Goal: Check status: Check status

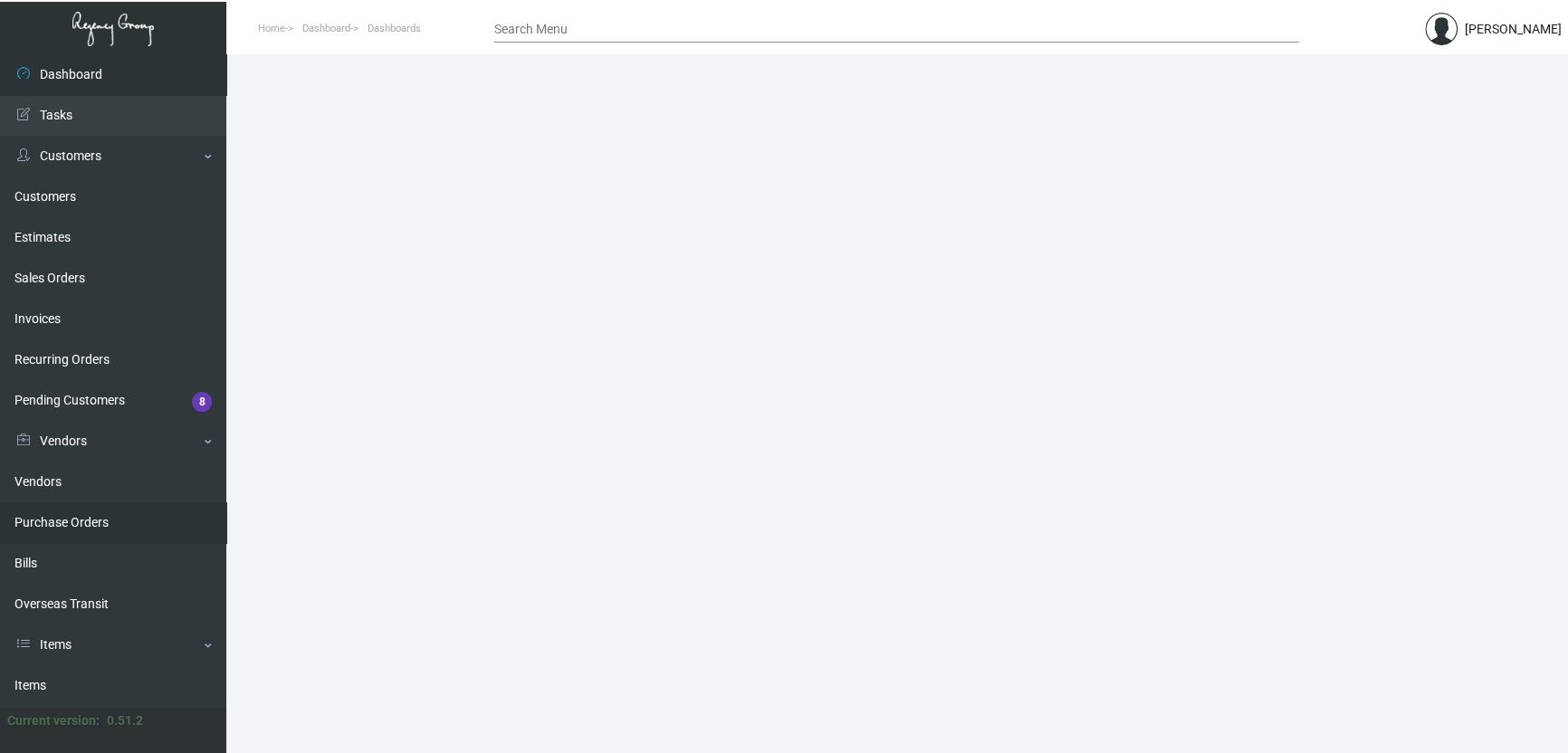
click at [83, 527] on link "Purchase Orders" at bounding box center [113, 524] width 226 height 41
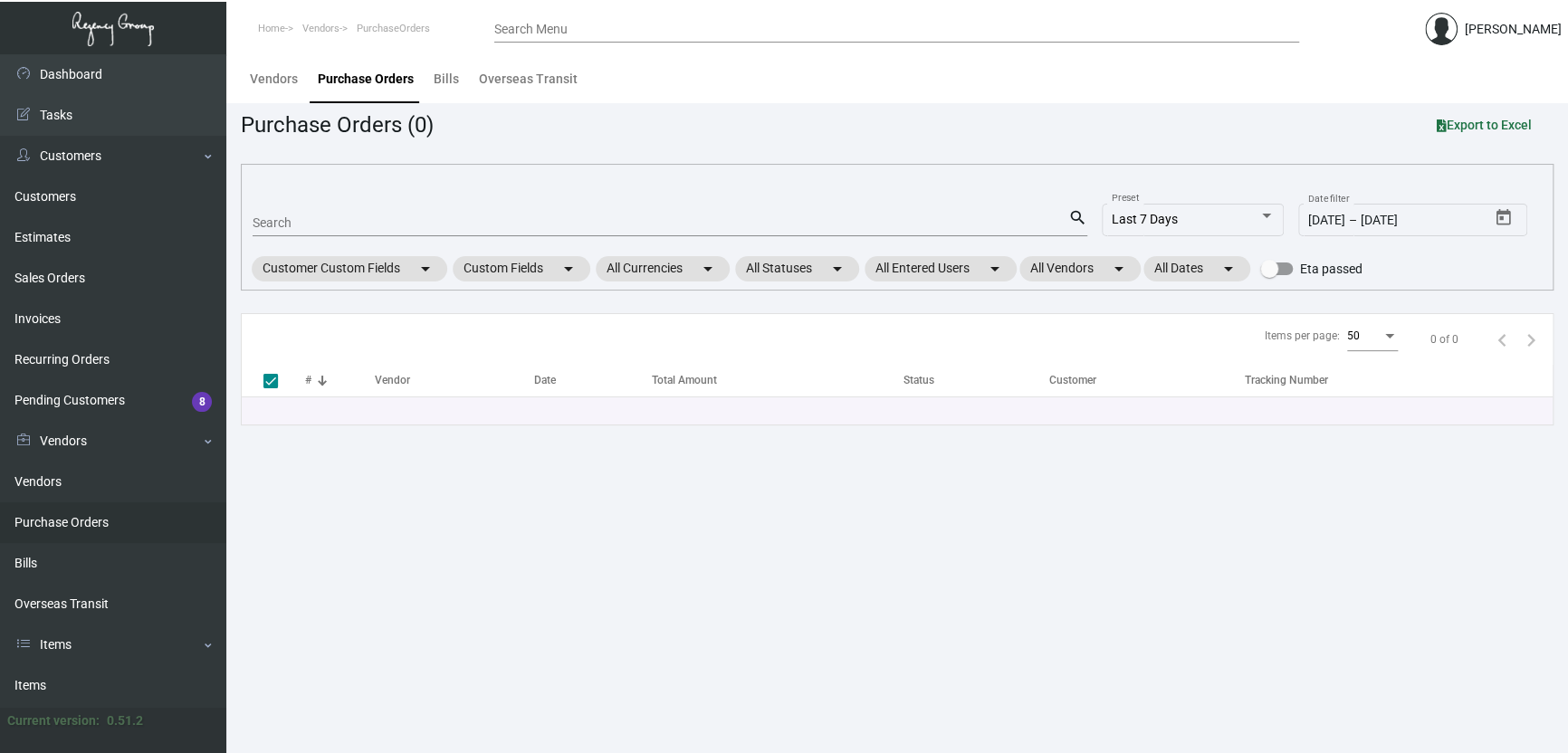
click at [352, 227] on input "Search" at bounding box center [661, 224] width 815 height 15
paste input "106404"
type input "106404"
checkbox input "false"
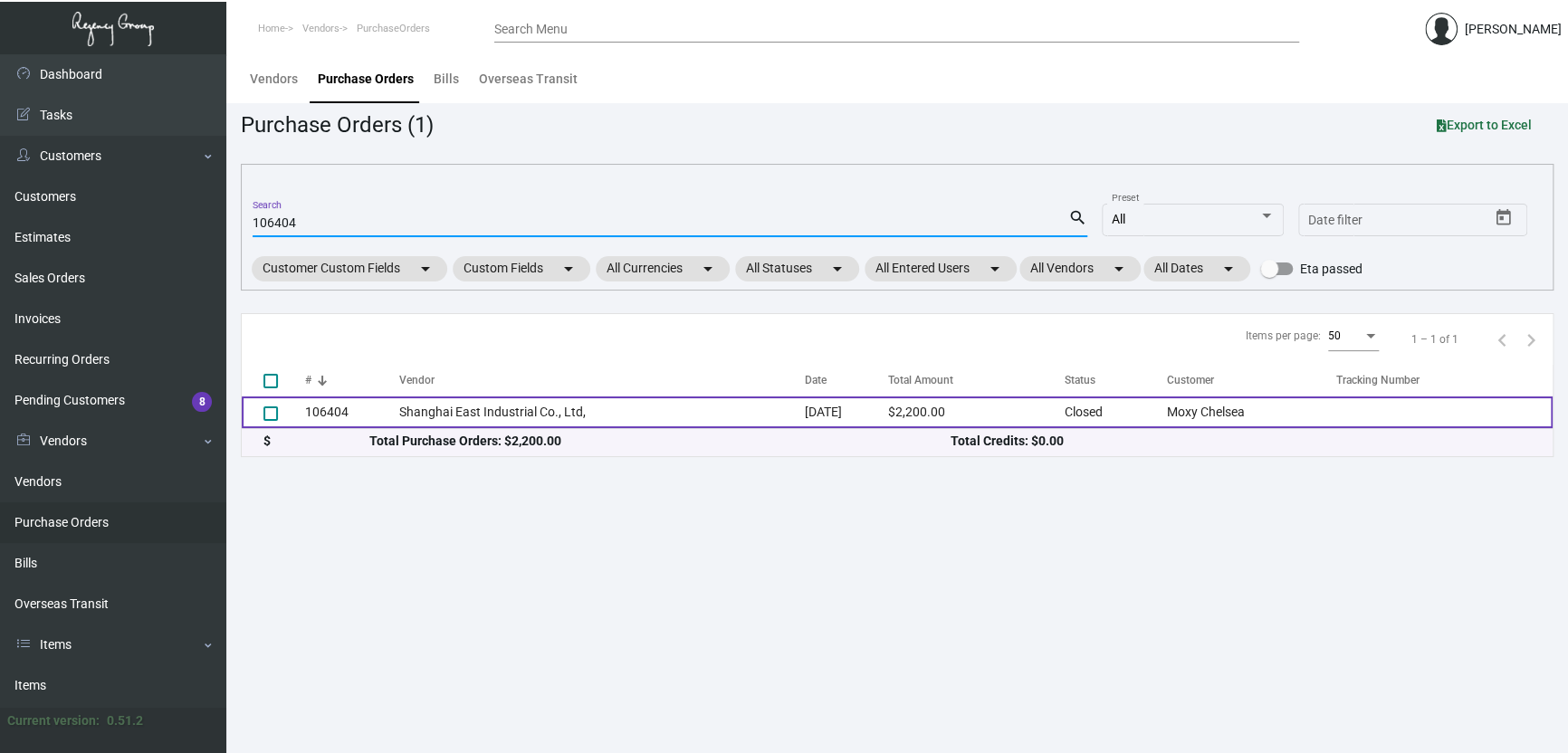
click at [647, 418] on td "Shanghai East Industrial Co., Ltd," at bounding box center [602, 413] width 406 height 31
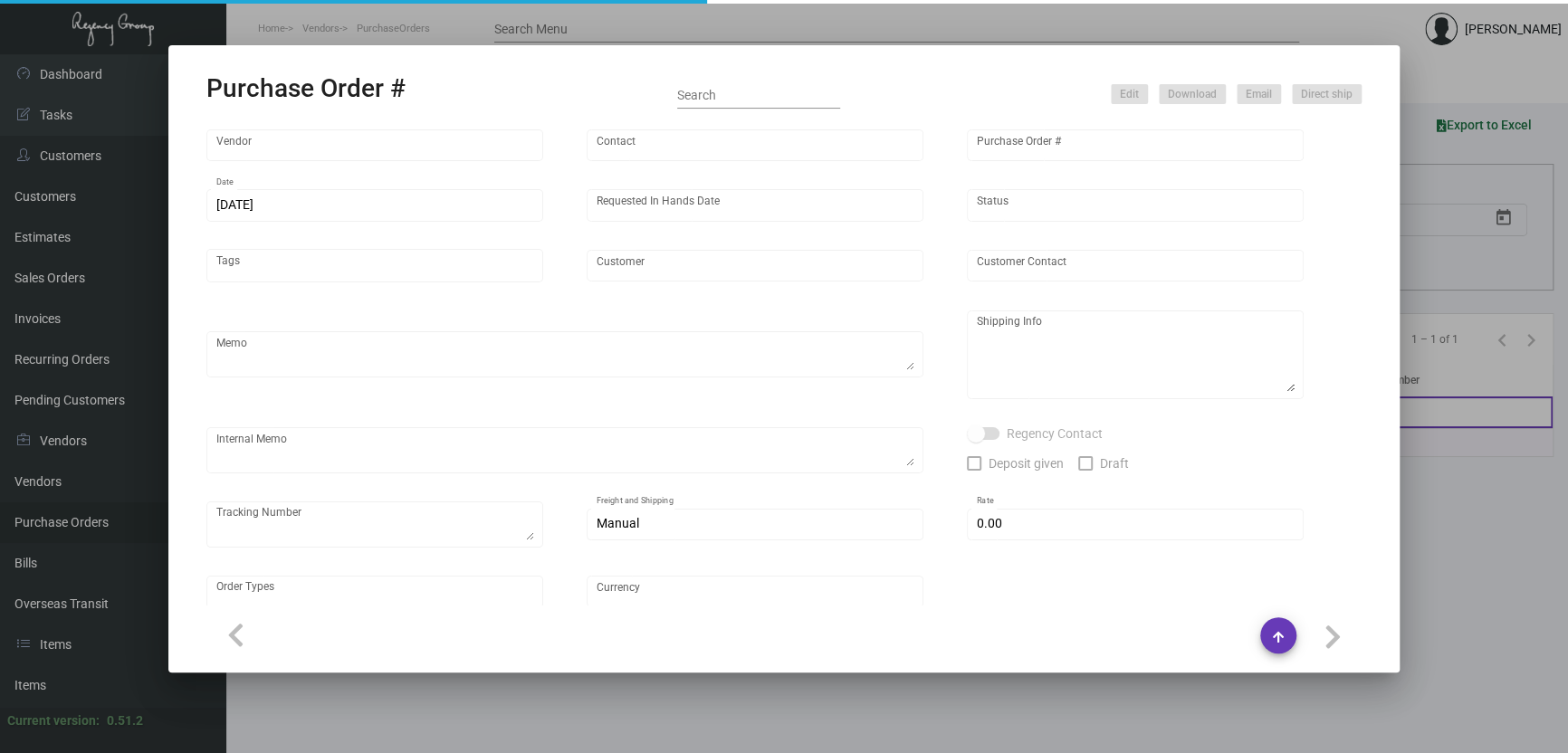
type input "Shanghai East Industrial Co., Ltd,"
type input "[PERSON_NAME]"
type input "106404"
type input "[DATE]"
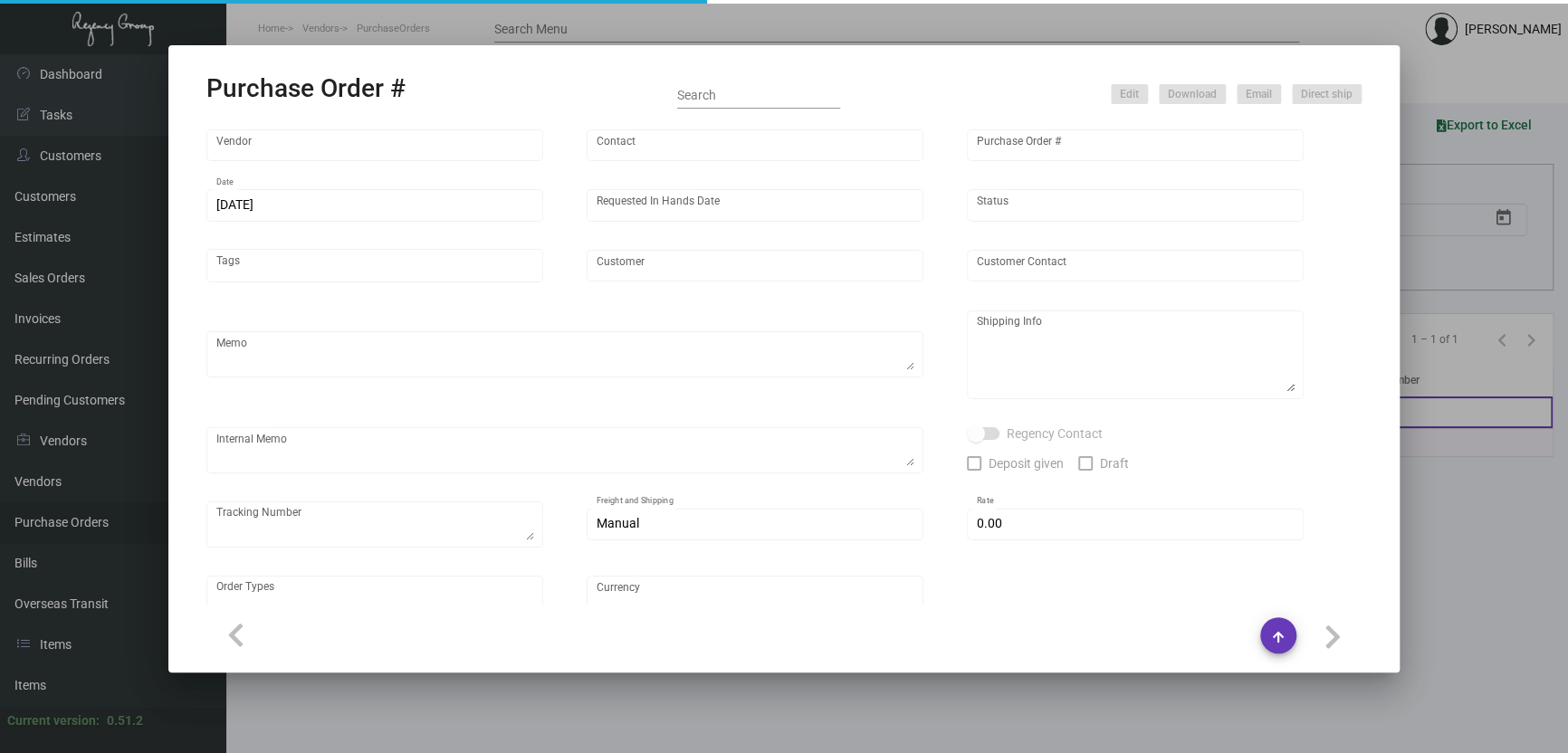
type input "Moxy Chelsea"
type textarea "Please ship by boat to our NJ warehouse."
type textarea "Regency Group NJ - [PERSON_NAME] [STREET_ADDRESS]"
checkbox input "true"
type input "$ 0.00"
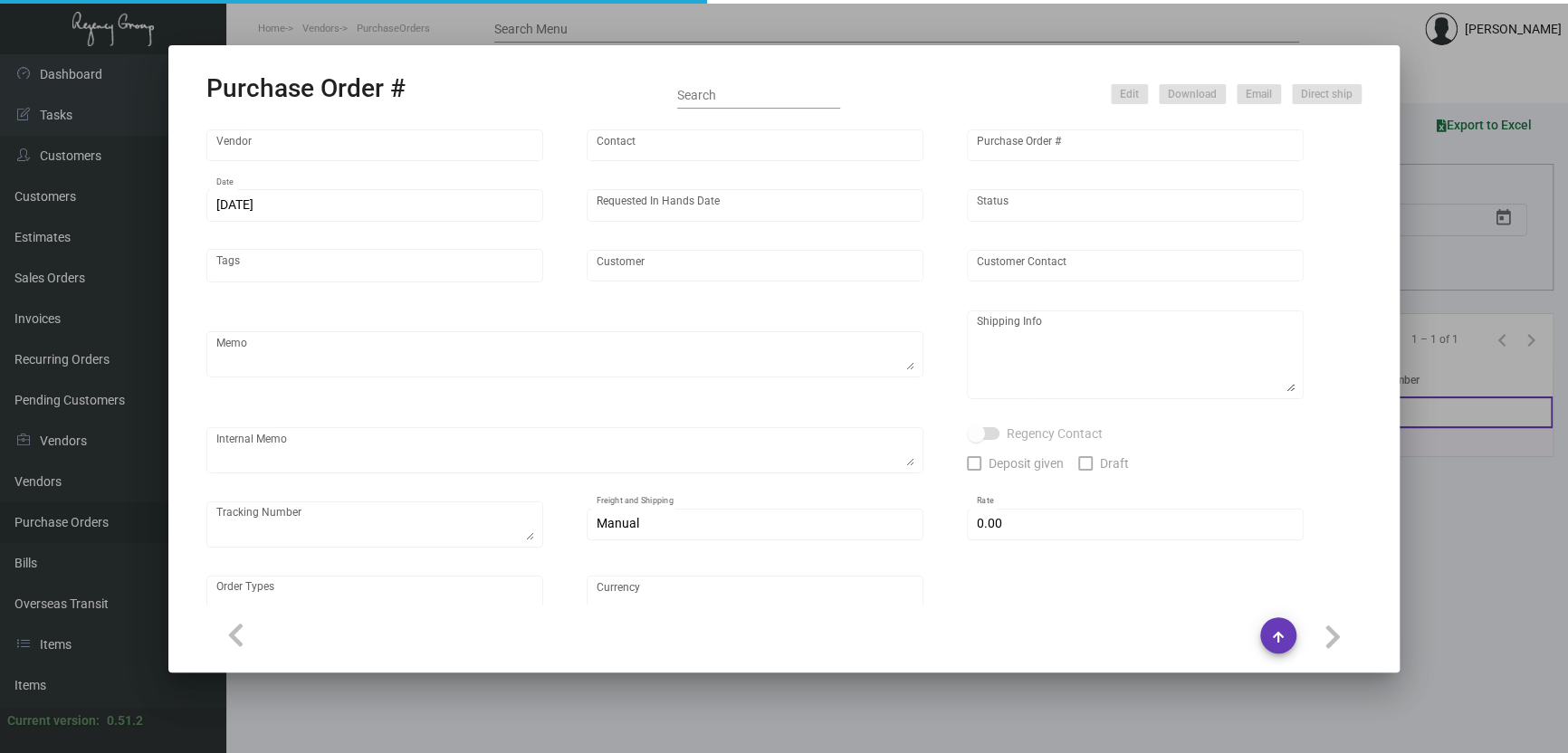
type input "United States Dollar $"
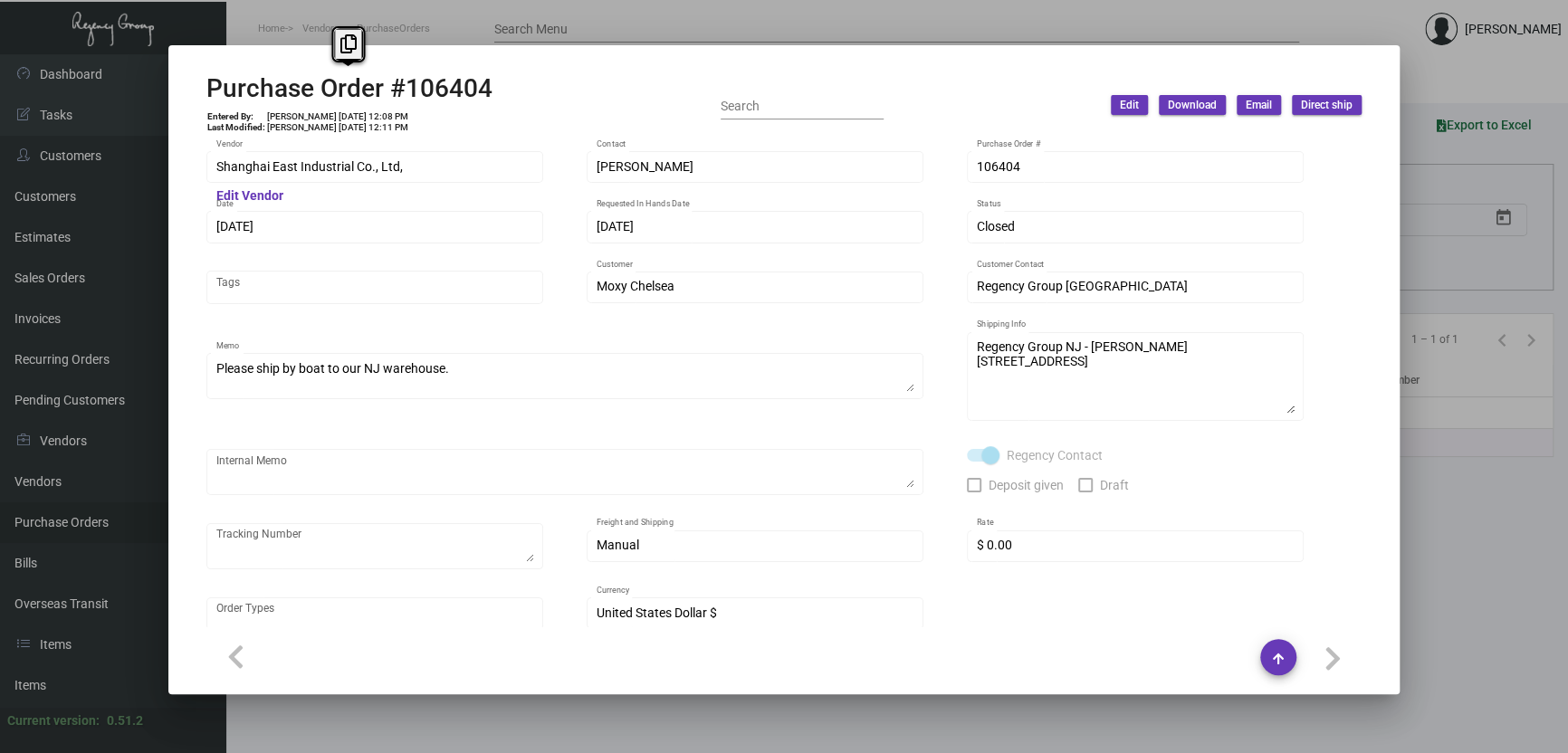
drag, startPoint x: 498, startPoint y: 78, endPoint x: 171, endPoint y: 90, distance: 327.2
click at [171, 90] on mat-dialog-container "Purchase Order #106404 Entered By: [PERSON_NAME] [DATE] 12:08 PM Last Modified:…" at bounding box center [784, 370] width 1231 height 649
copy h2 "Purchase Order #106404"
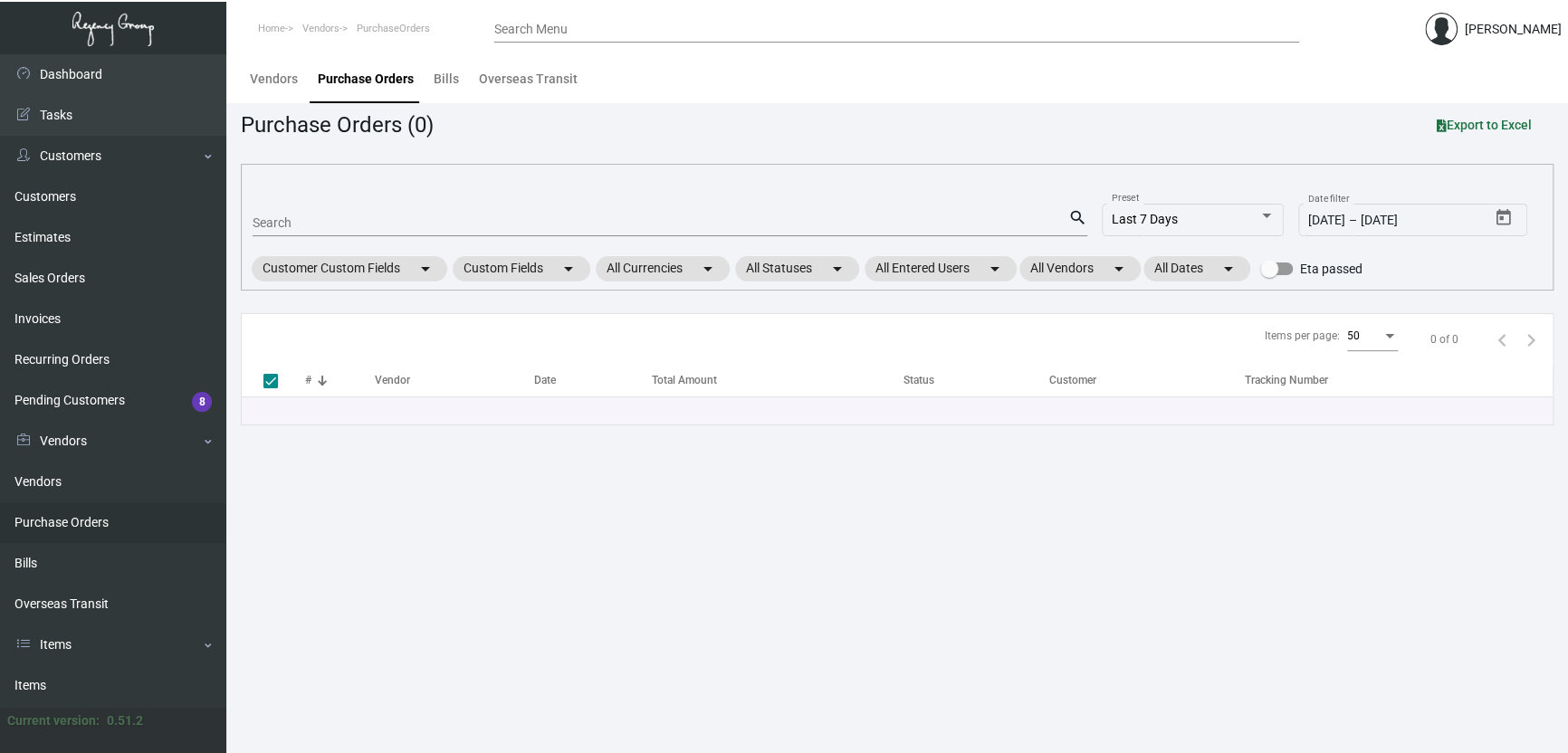
click at [630, 560] on main "Vendors Purchase Orders Bills Overseas Transit Purchase Orders (0) Export to Ex…" at bounding box center [897, 403] width 1342 height 699
drag, startPoint x: 832, startPoint y: 630, endPoint x: 683, endPoint y: 610, distance: 150.3
click at [832, 630] on main "Vendors Purchase Orders Bills Overseas Transit Purchase Orders (0) Export to Ex…" at bounding box center [897, 403] width 1342 height 699
click at [841, 583] on main "Vendors Purchase Orders Bills Overseas Transit Purchase Orders (0) Export to Ex…" at bounding box center [897, 403] width 1342 height 699
click at [574, 620] on main "Vendors Purchase Orders Bills Overseas Transit Purchase Orders (0) Export to Ex…" at bounding box center [897, 403] width 1342 height 699
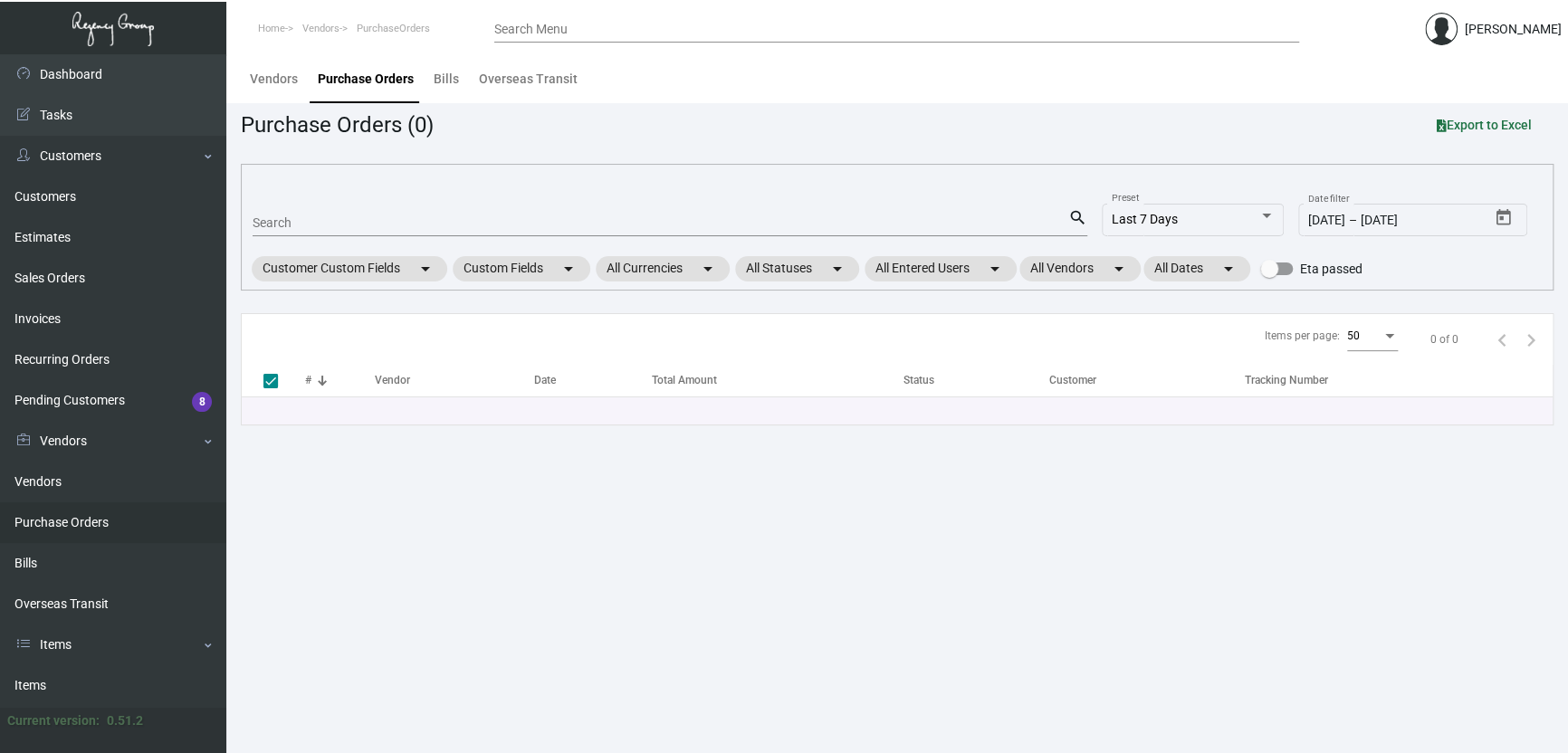
click at [616, 600] on main "Vendors Purchase Orders Bills Overseas Transit Purchase Orders (0) Export to Ex…" at bounding box center [897, 403] width 1342 height 699
